Goal: Check status: Check status

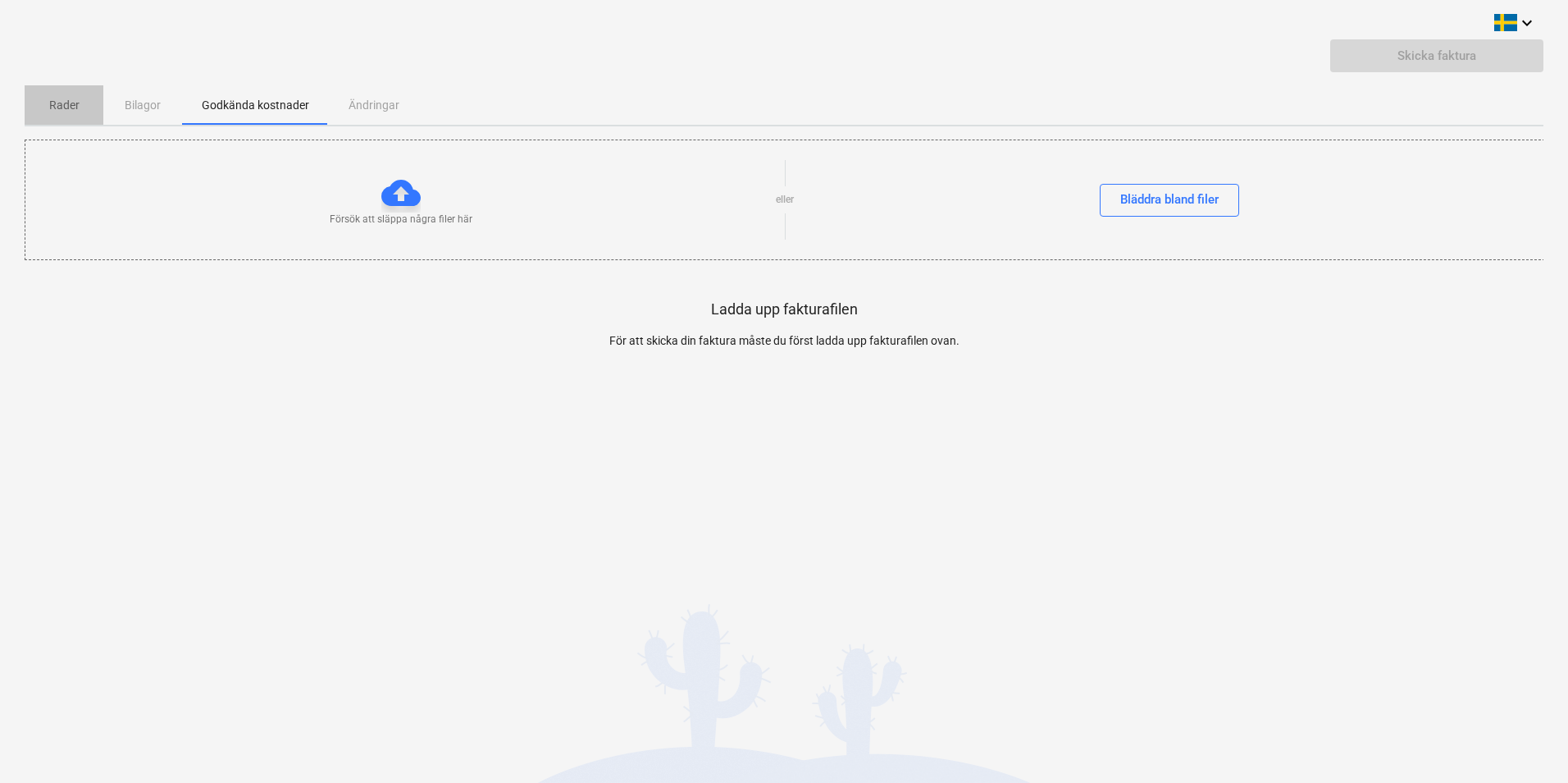
click at [84, 106] on span "Rader" at bounding box center [64, 105] width 79 height 27
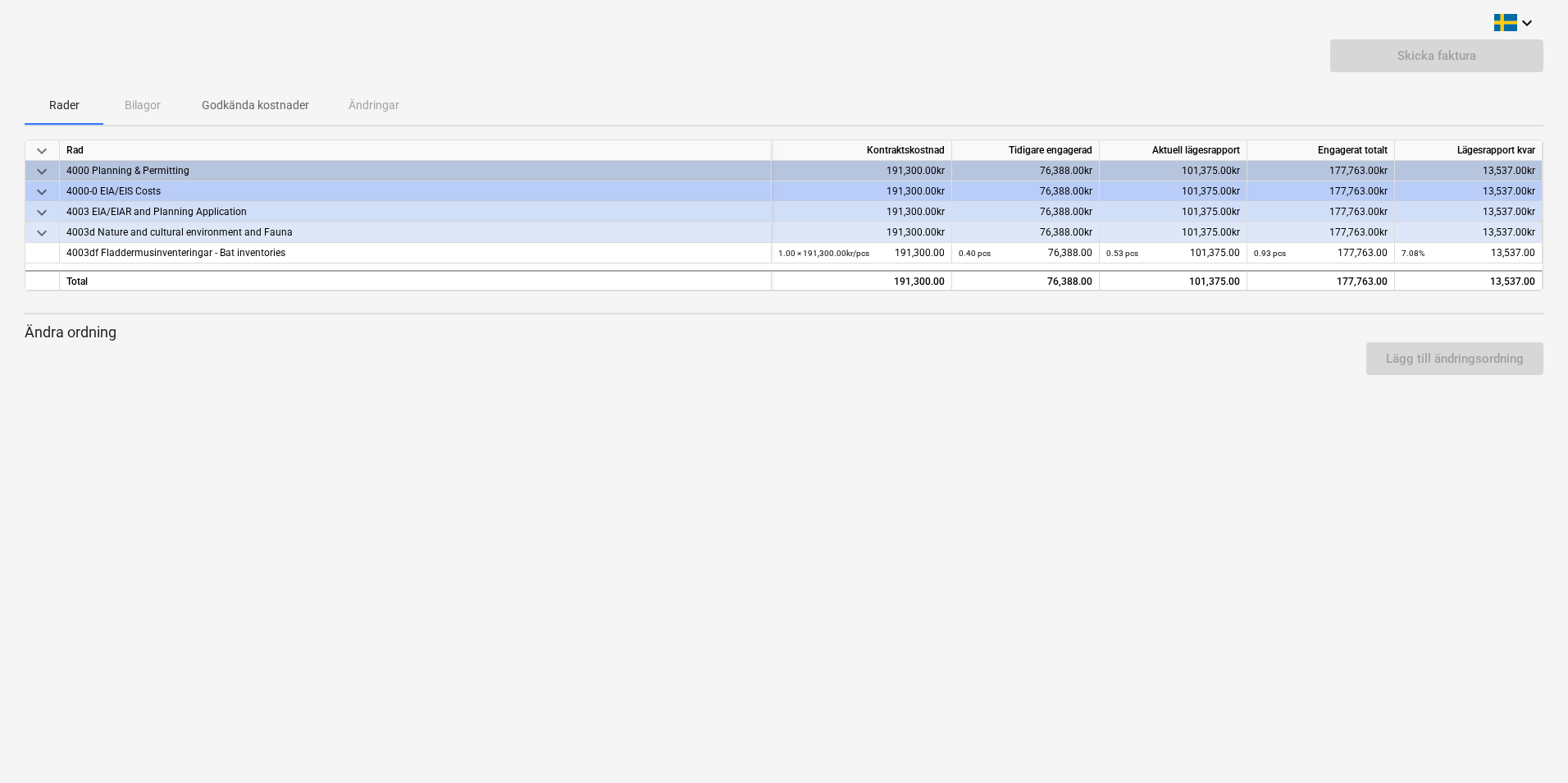
click at [247, 105] on p "Godkända kostnader" at bounding box center [255, 105] width 107 height 17
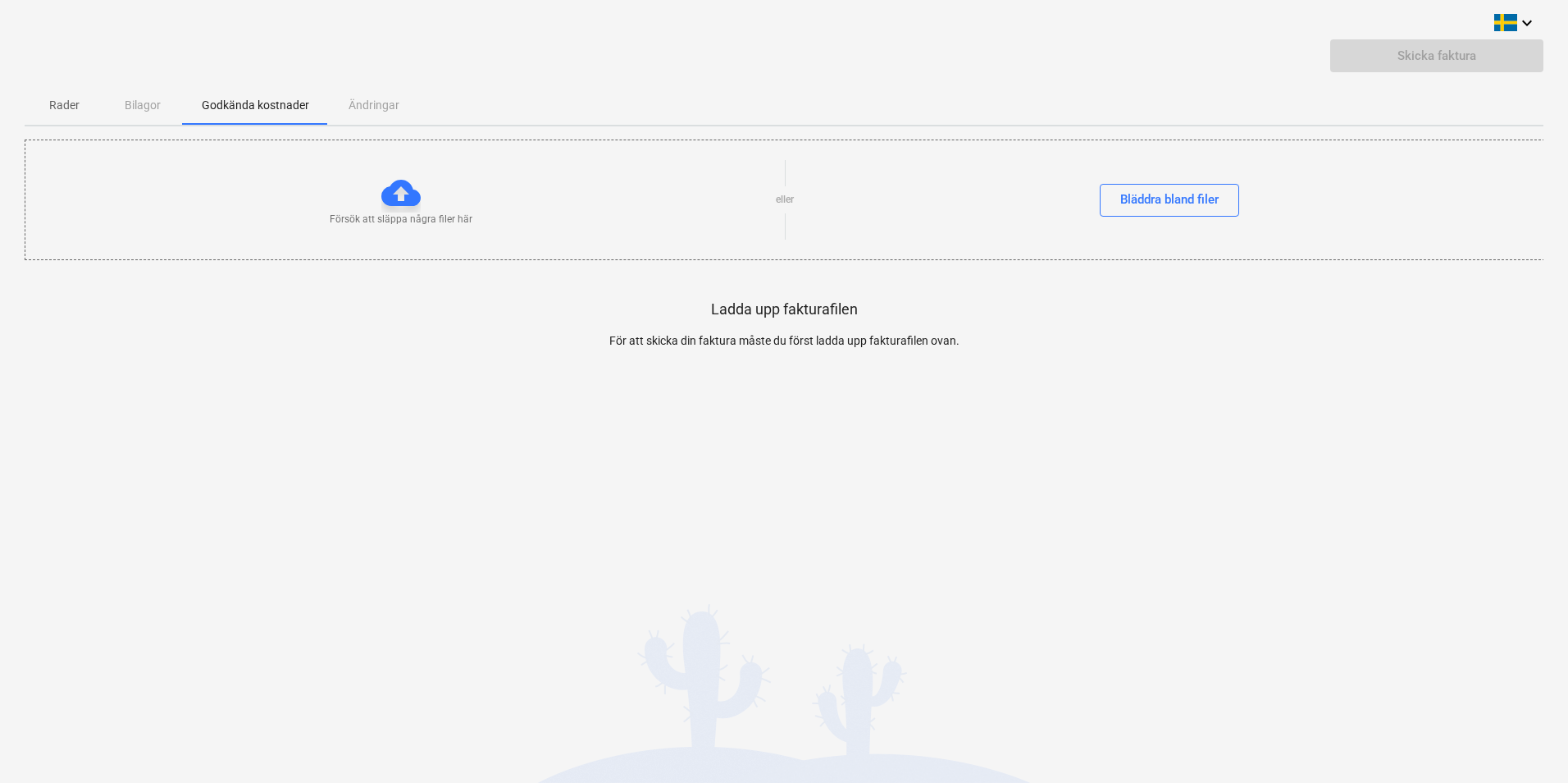
click at [56, 100] on p "Rader" at bounding box center [64, 105] width 39 height 17
click at [70, 101] on p "Rader" at bounding box center [64, 105] width 39 height 17
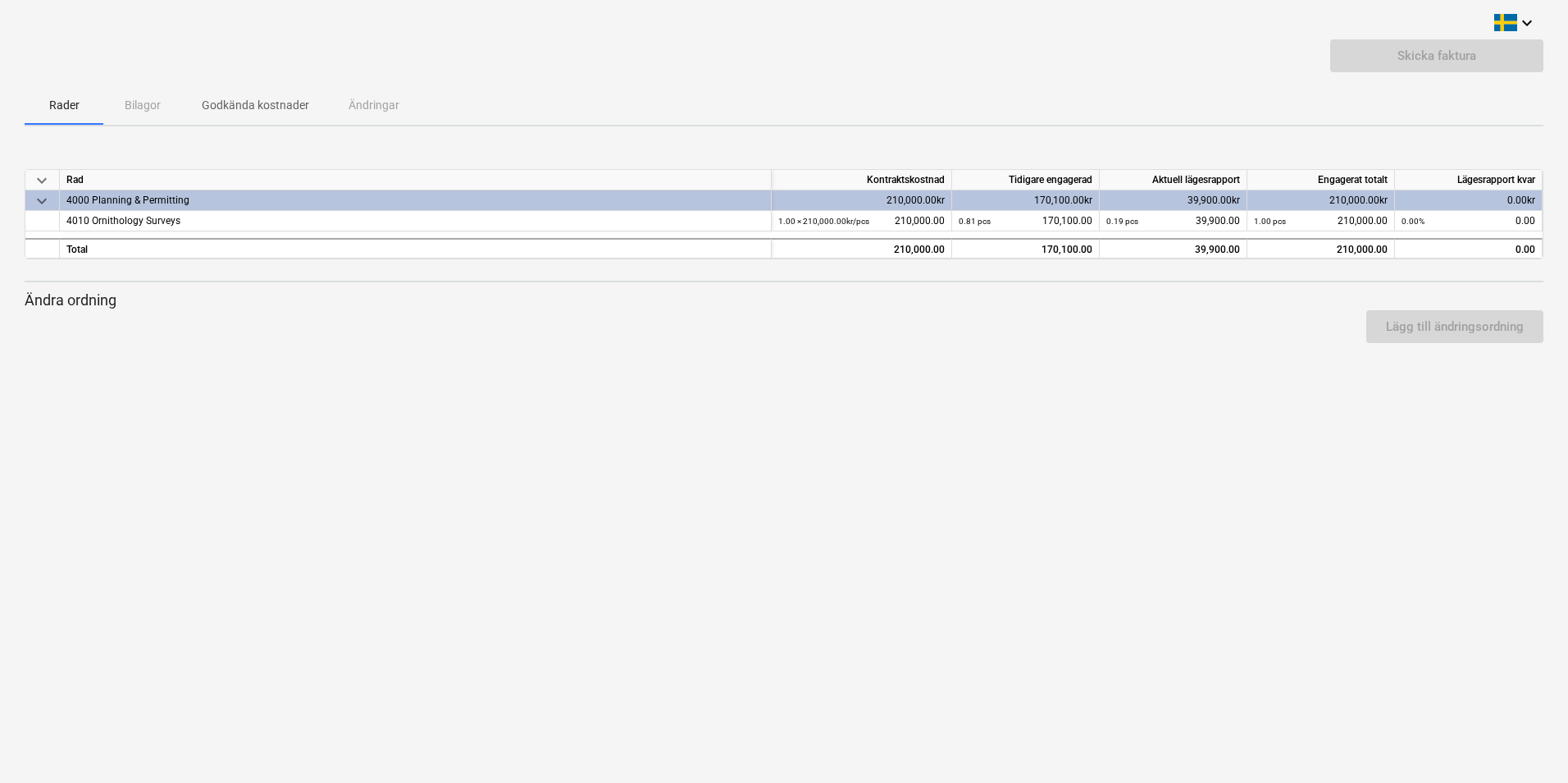
click at [600, 559] on div "keyboard_arrow_down Skicka faktura Rader Bilagor Godkända kostnader Ändringar k…" at bounding box center [784, 392] width 1568 height 783
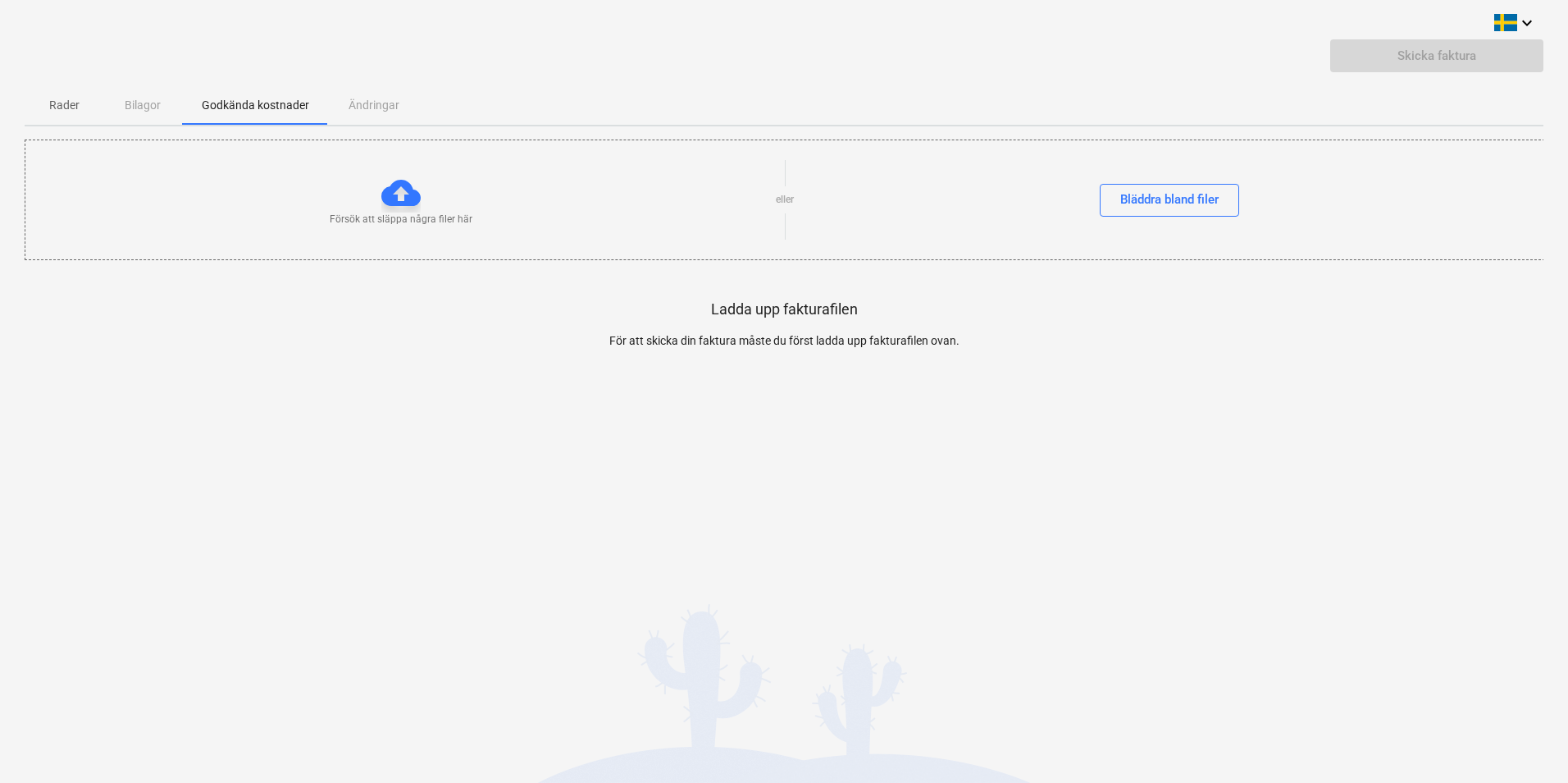
click at [57, 110] on p "Rader" at bounding box center [64, 105] width 39 height 17
